Goal: Information Seeking & Learning: Learn about a topic

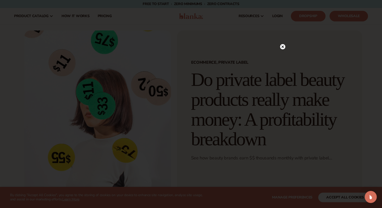
click at [282, 48] on circle at bounding box center [282, 46] width 5 height 5
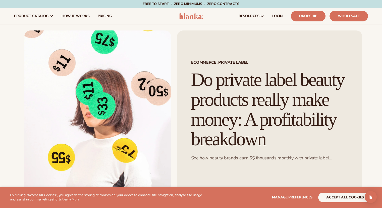
click at [193, 16] on img at bounding box center [191, 16] width 24 height 6
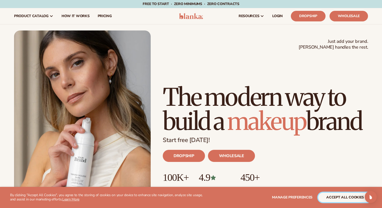
click at [343, 198] on button "accept all cookies" at bounding box center [346, 197] width 54 height 10
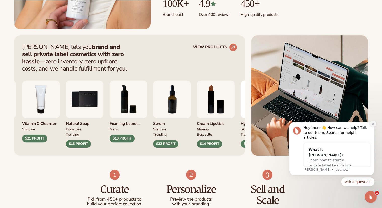
click at [373, 125] on icon "Dismiss notification" at bounding box center [373, 123] width 3 height 3
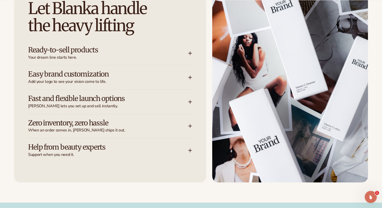
scroll to position [749, 0]
click at [187, 54] on div "Ready-to-sell products Your dream line starts here." at bounding box center [108, 53] width 160 height 14
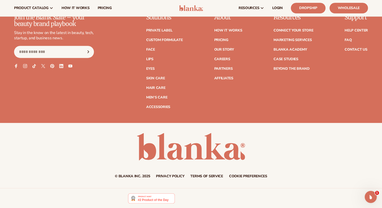
scroll to position [2087, 0]
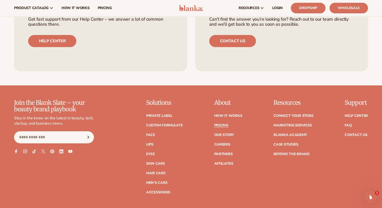
click at [222, 123] on link "Pricing" at bounding box center [221, 125] width 14 height 4
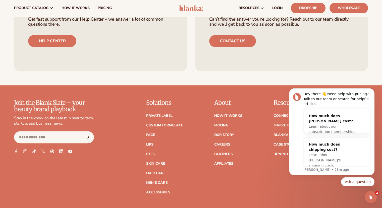
scroll to position [0, 0]
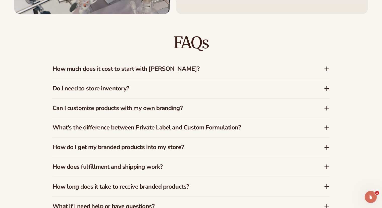
scroll to position [780, 0]
click at [324, 89] on icon at bounding box center [327, 88] width 6 height 6
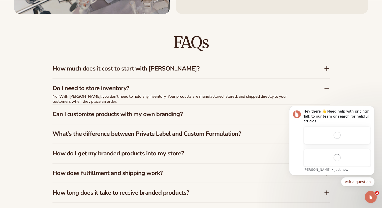
scroll to position [0, 0]
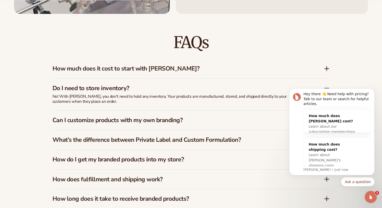
click at [216, 90] on h3 "Do I need to store inventory?" at bounding box center [181, 87] width 256 height 7
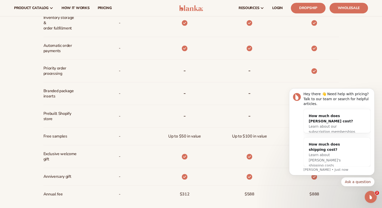
scroll to position [311, 0]
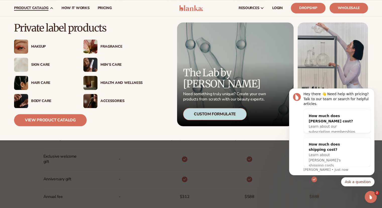
click at [27, 65] on img at bounding box center [21, 65] width 14 height 14
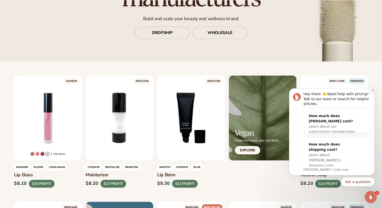
click at [371, 93] on button "Dismiss notification" at bounding box center [373, 89] width 7 height 7
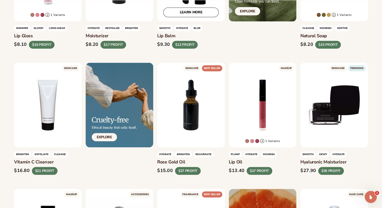
scroll to position [226, 0]
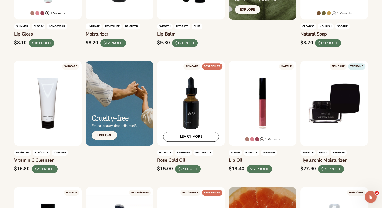
click at [191, 104] on div "LEARN MORE" at bounding box center [191, 103] width 68 height 84
click at [191, 137] on link "LEARN MORE" at bounding box center [191, 137] width 56 height 10
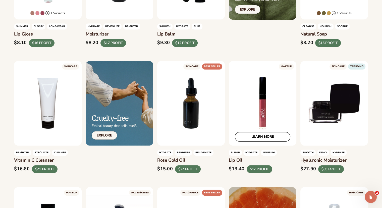
click at [256, 137] on link "LEARN MORE" at bounding box center [263, 137] width 56 height 10
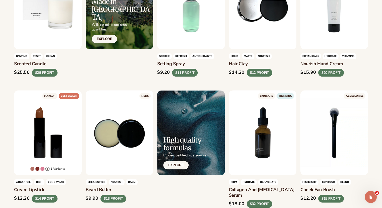
scroll to position [577, 0]
